Goal: Task Accomplishment & Management: Manage account settings

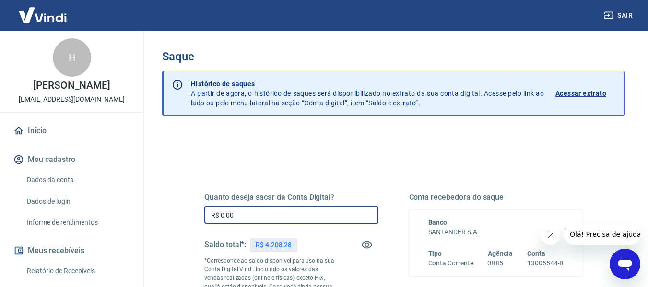
click at [280, 219] on input "R$ 0,00" at bounding box center [291, 215] width 174 height 18
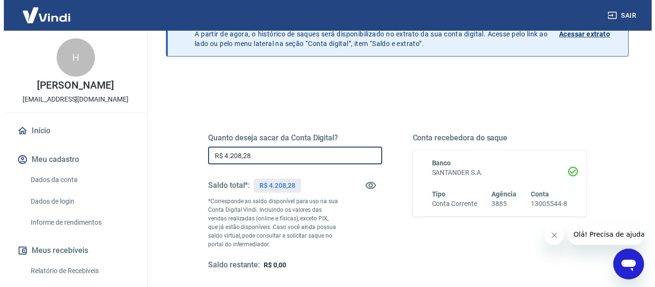
scroll to position [96, 0]
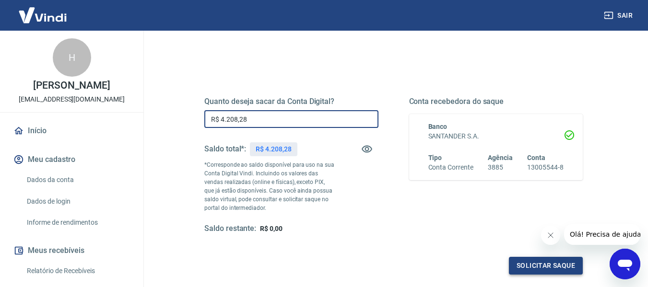
type input "R$ 4.208,28"
click at [525, 265] on button "Solicitar saque" at bounding box center [546, 266] width 74 height 18
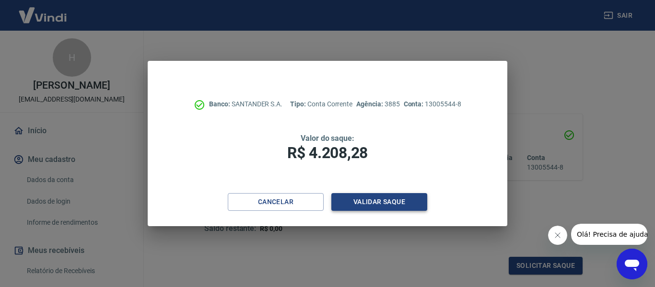
click at [397, 206] on button "Validar saque" at bounding box center [379, 202] width 96 height 18
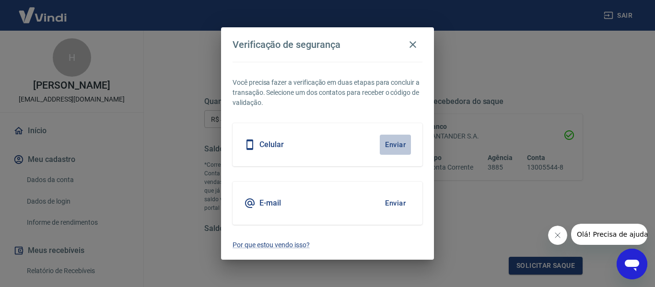
click at [387, 142] on button "Enviar" at bounding box center [395, 145] width 31 height 20
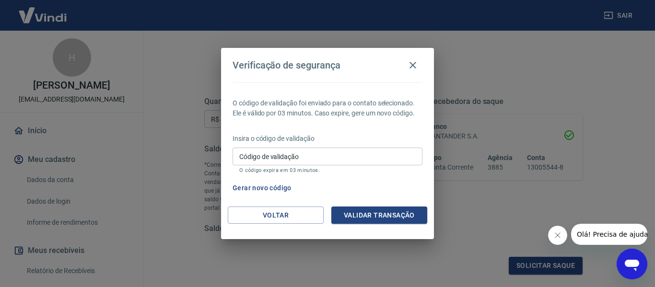
click at [332, 153] on input "Código de validação" at bounding box center [327, 157] width 190 height 18
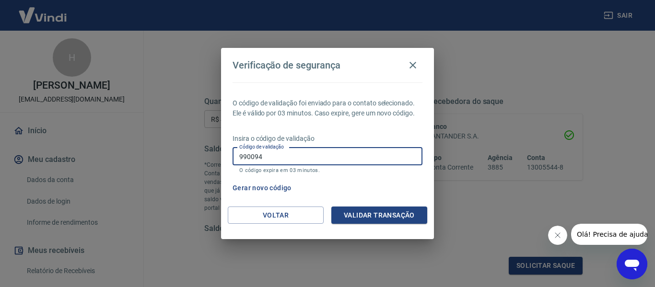
type input "990094"
click at [348, 205] on div "O código de validação foi enviado para o contato selecionado. Ele é válido por …" at bounding box center [327, 144] width 213 height 124
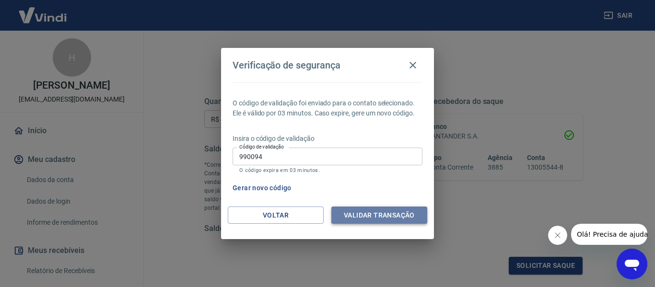
click at [347, 207] on button "Validar transação" at bounding box center [379, 216] width 96 height 18
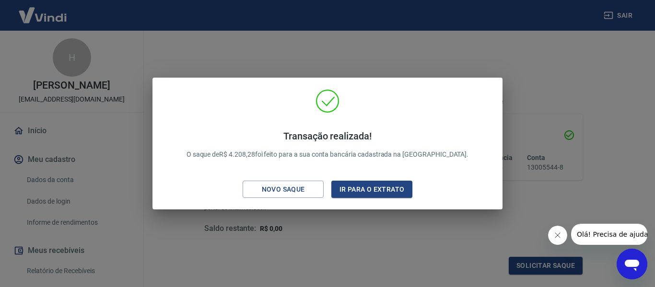
click at [382, 218] on div "Transação realizada! O saque de R$ 4.208,28 foi feito para a sua conta bancária…" at bounding box center [327, 143] width 655 height 287
